Goal: Information Seeking & Learning: Learn about a topic

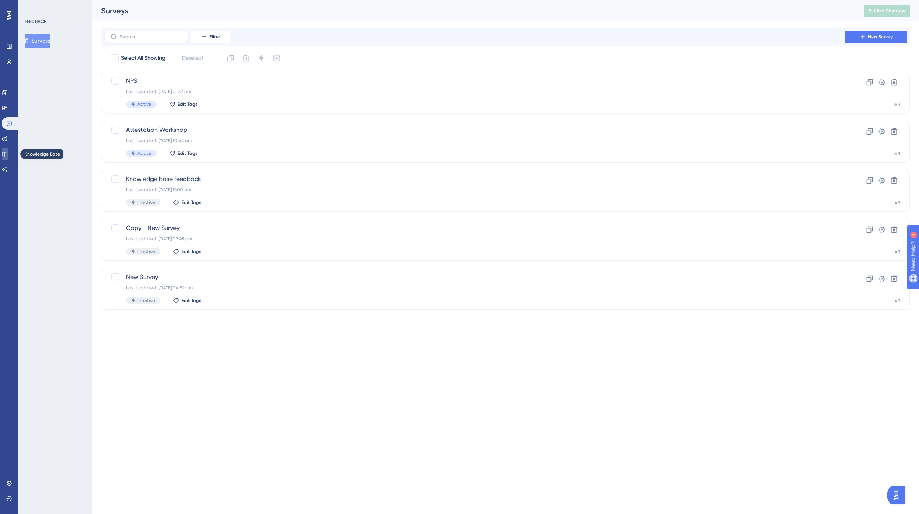
click at [8, 154] on icon at bounding box center [5, 154] width 6 height 6
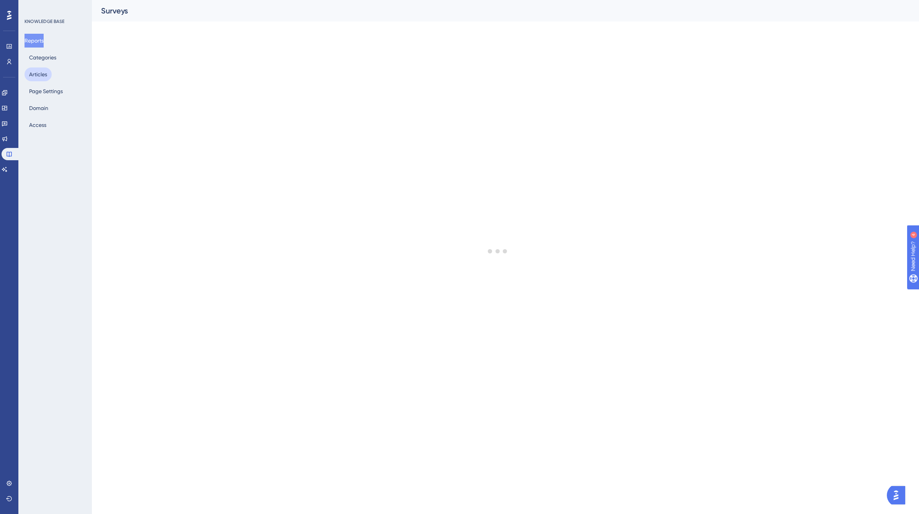
click at [40, 73] on button "Articles" at bounding box center [38, 74] width 27 height 14
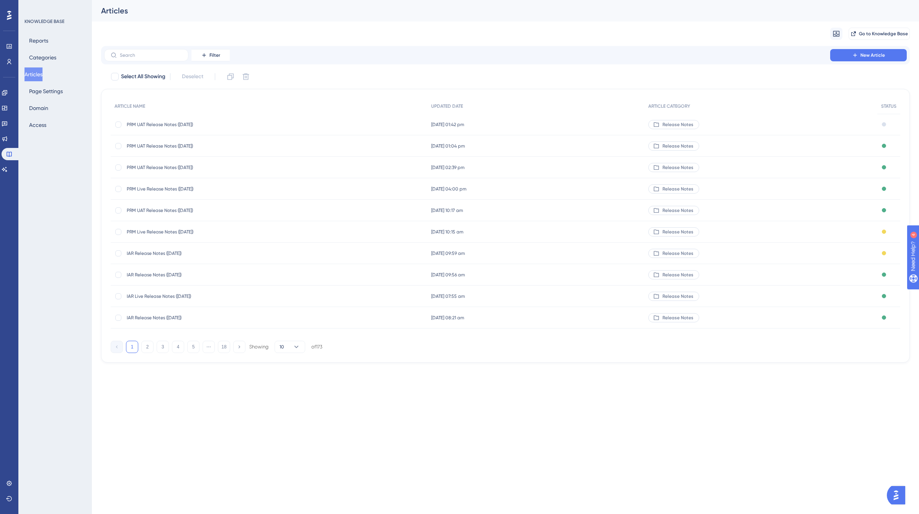
click at [164, 122] on span "PRM UAT Release Notes ([DATE])" at bounding box center [188, 124] width 123 height 6
